Goal: Task Accomplishment & Management: Manage account settings

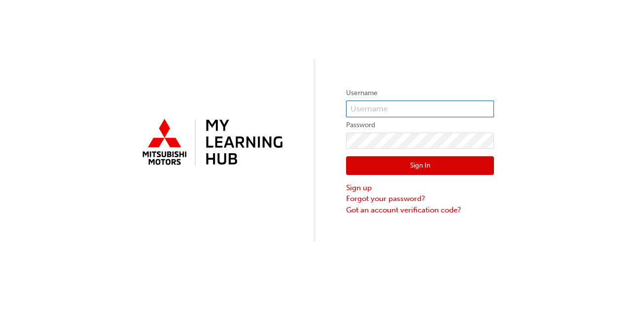
click at [375, 109] on input "text" at bounding box center [420, 109] width 148 height 17
type input "[EMAIL_ADDRESS][PERSON_NAME][DOMAIN_NAME]"
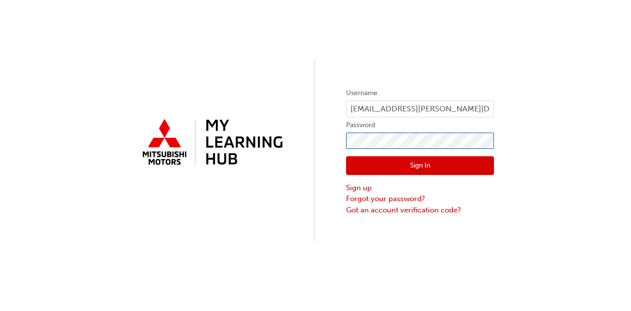
click button "Sign In" at bounding box center [420, 165] width 148 height 19
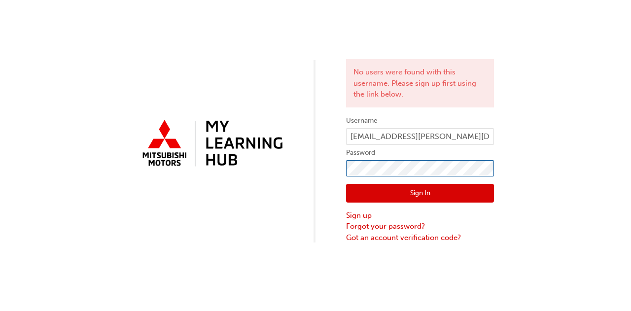
click at [369, 178] on form "Username [EMAIL_ADDRESS][PERSON_NAME][DOMAIN_NAME] Password Sign In Sign up For…" at bounding box center [420, 179] width 148 height 129
click button "Sign In" at bounding box center [420, 193] width 148 height 19
click at [384, 229] on link "Forgot your password?" at bounding box center [420, 226] width 148 height 11
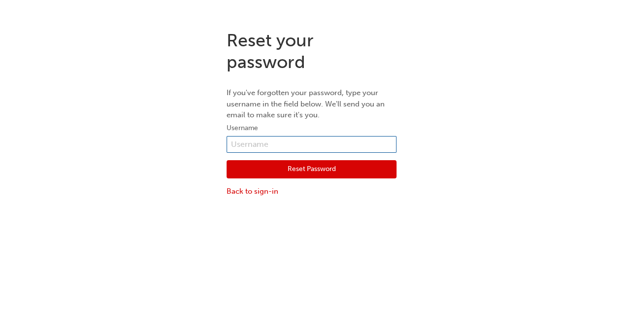
click at [311, 144] on input "text" at bounding box center [312, 144] width 170 height 17
type input "[EMAIL_ADDRESS][PERSON_NAME][DOMAIN_NAME]"
click at [315, 178] on button "Reset Password" at bounding box center [312, 169] width 170 height 19
